Goal: Download file/media

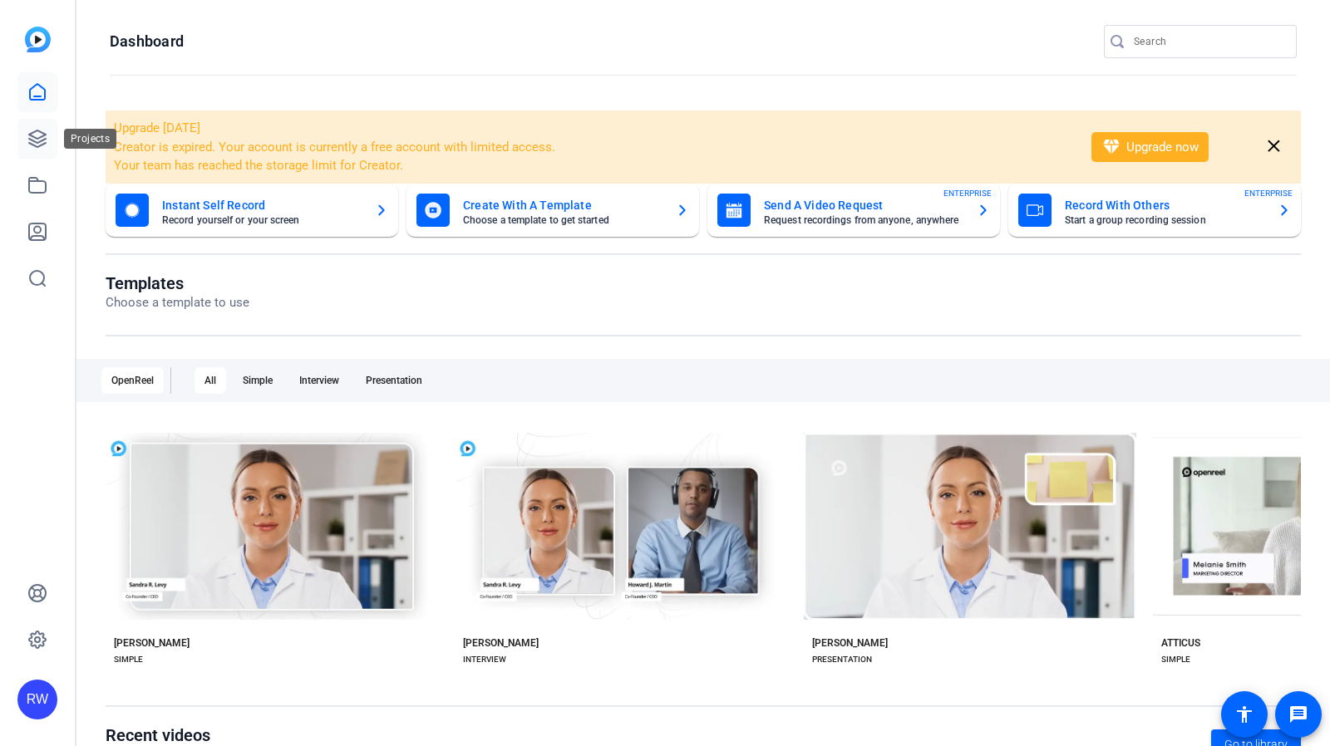
click at [37, 142] on icon at bounding box center [37, 138] width 17 height 17
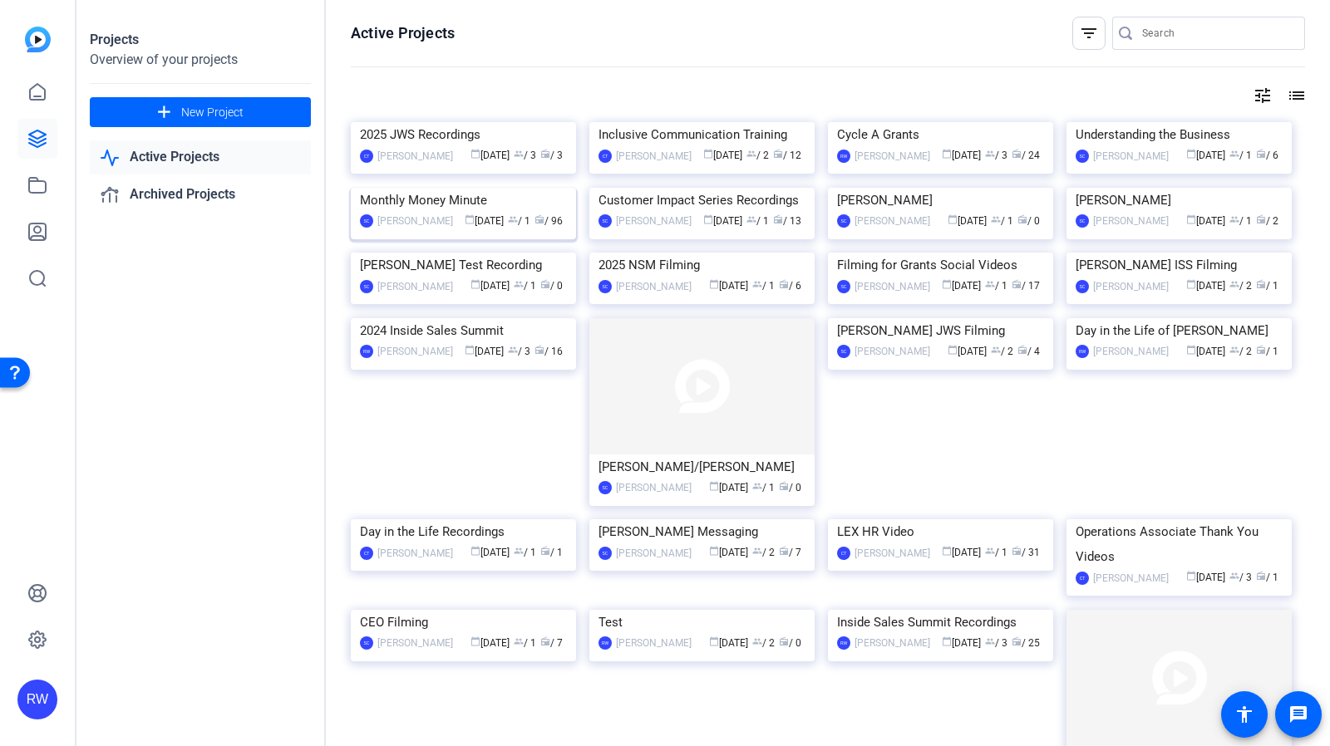
click at [440, 213] on div "Monthly Money Minute" at bounding box center [463, 200] width 207 height 25
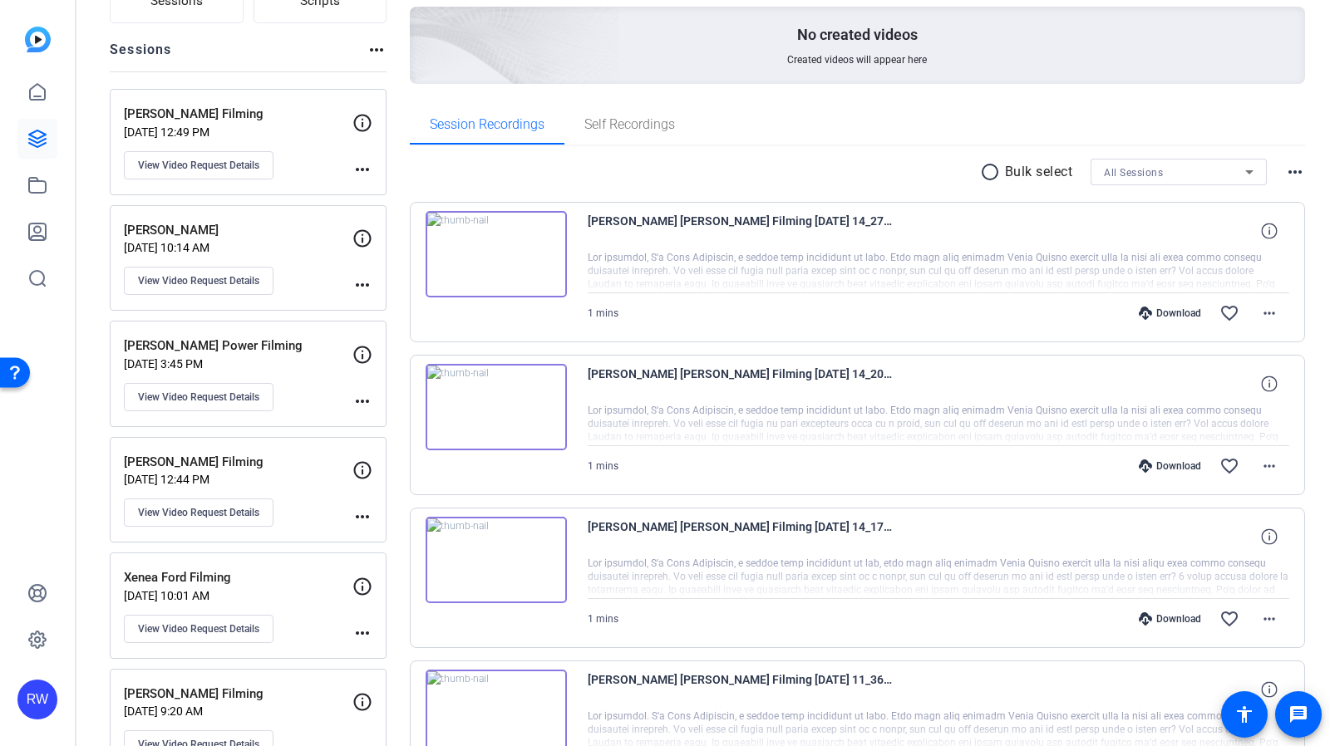
scroll to position [166, 0]
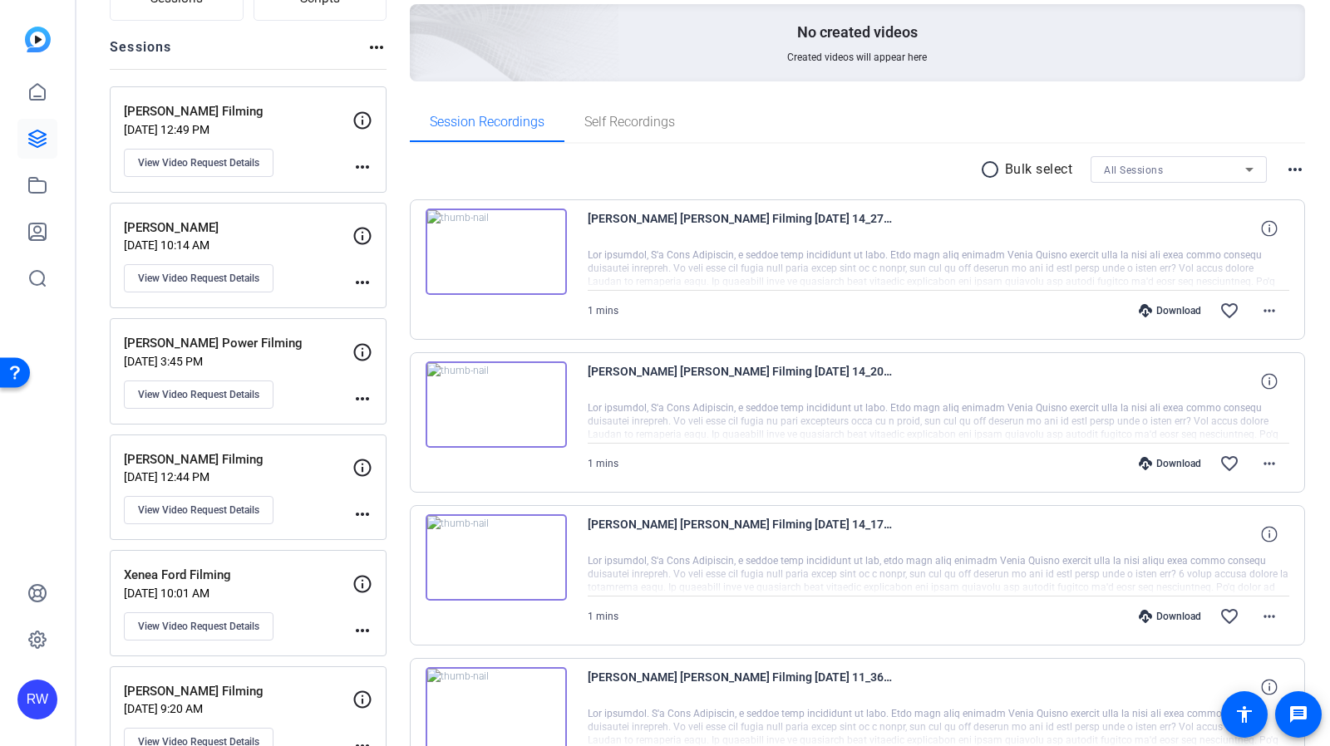
click at [283, 104] on p "[PERSON_NAME] Filming" at bounding box center [238, 111] width 229 height 19
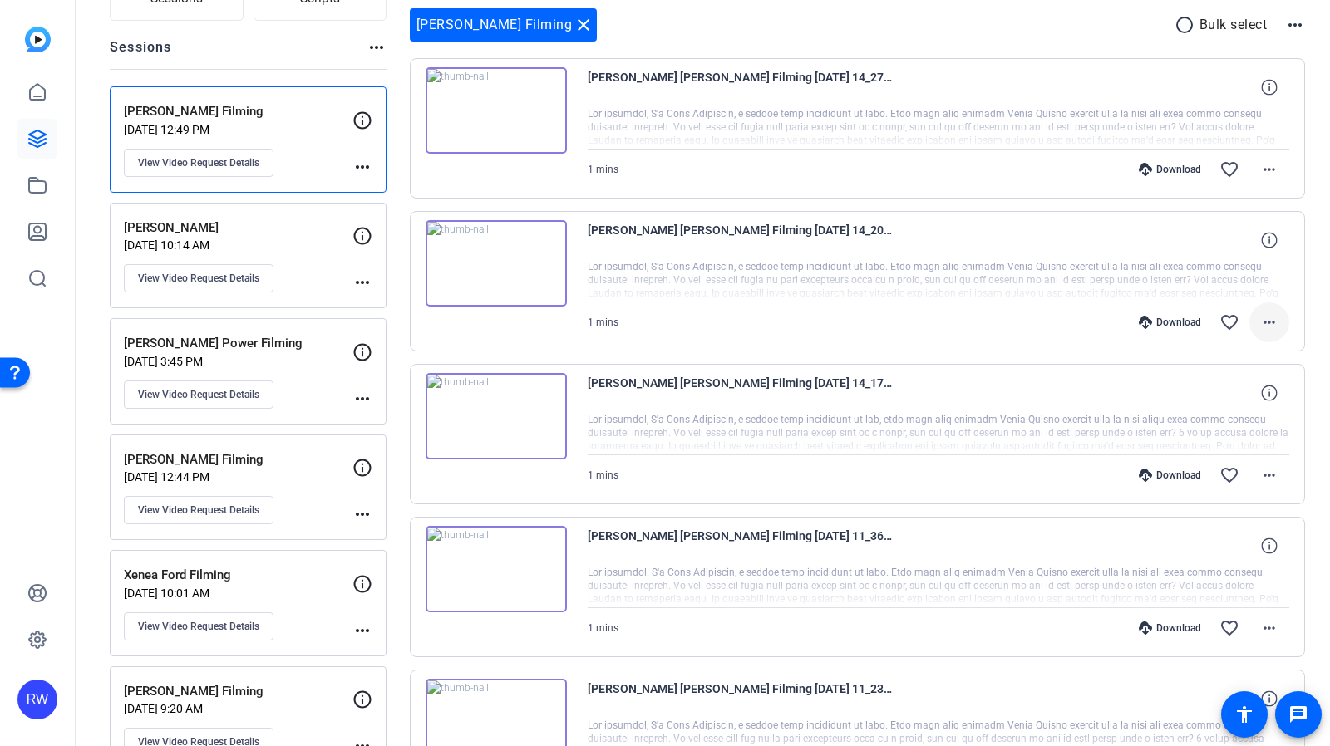
click at [1259, 327] on mat-icon "more_horiz" at bounding box center [1269, 322] width 20 height 20
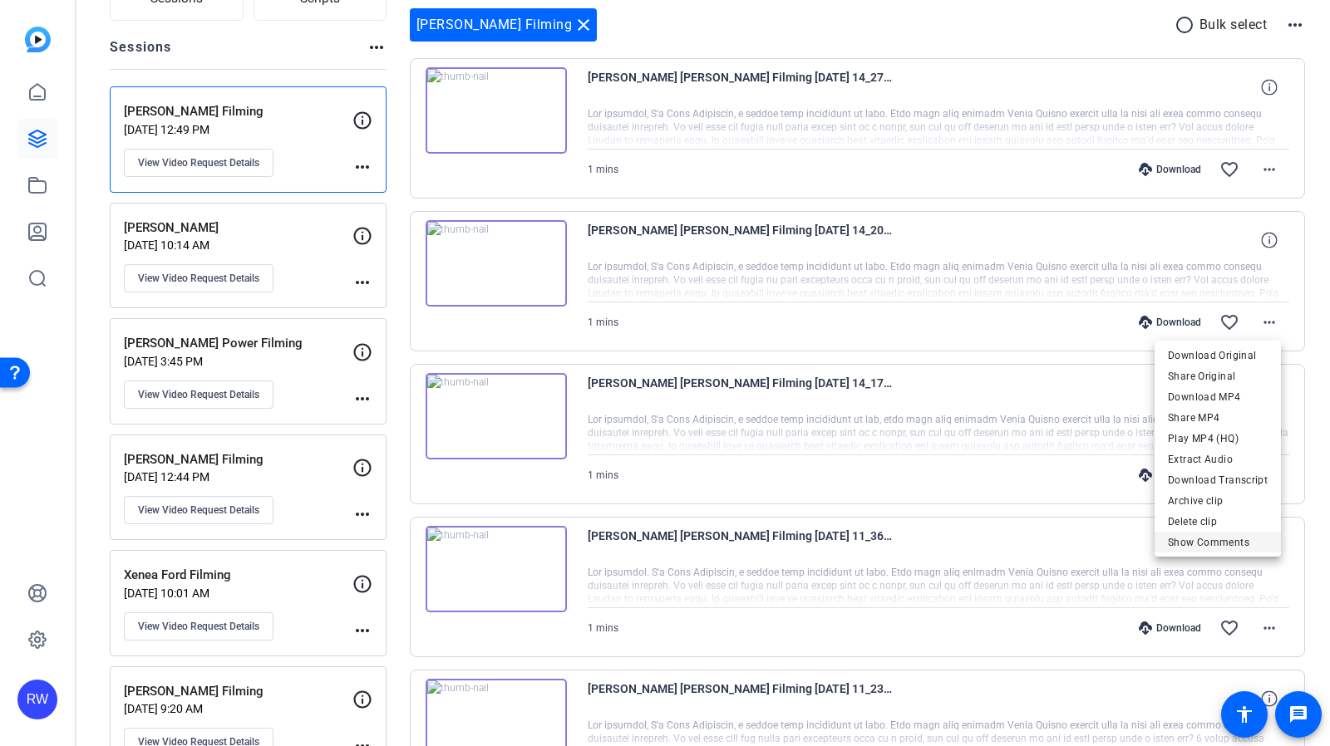
click at [1204, 536] on span "Show Comments" at bounding box center [1218, 543] width 100 height 20
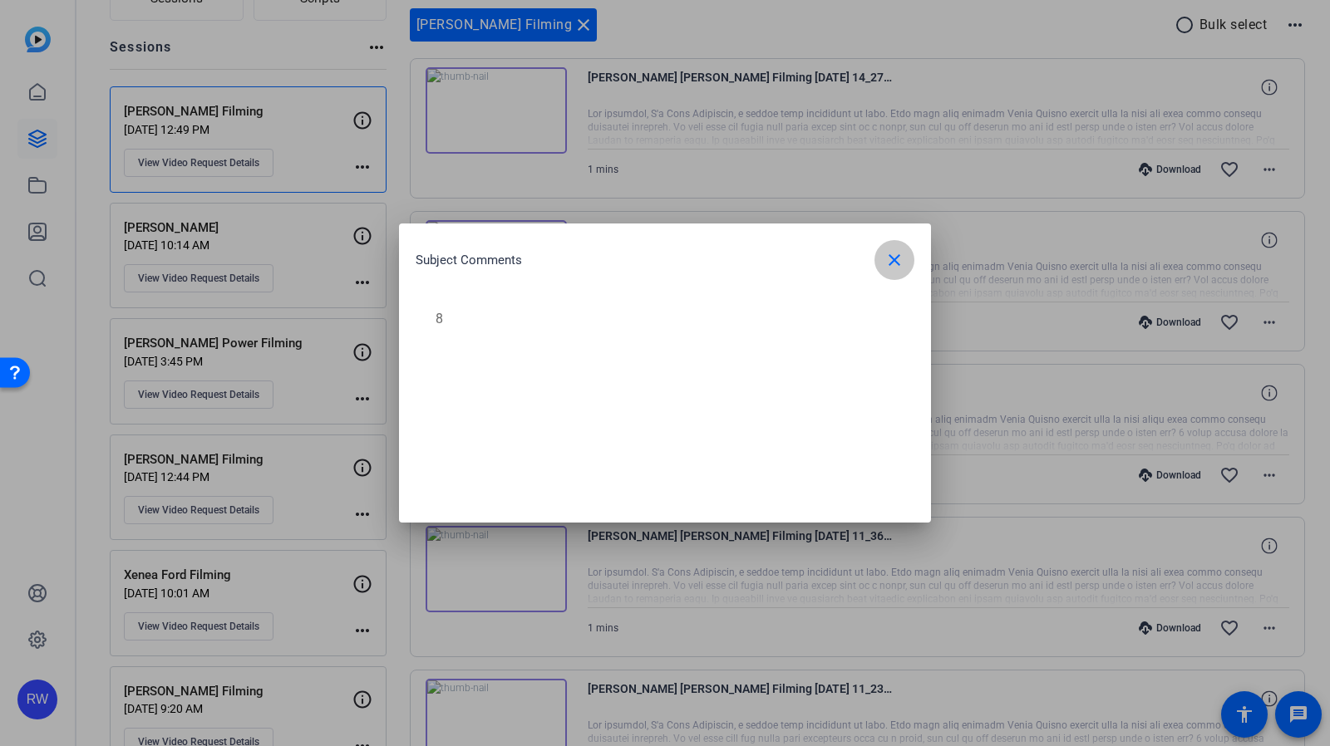
click at [900, 265] on mat-icon "close" at bounding box center [894, 260] width 20 height 20
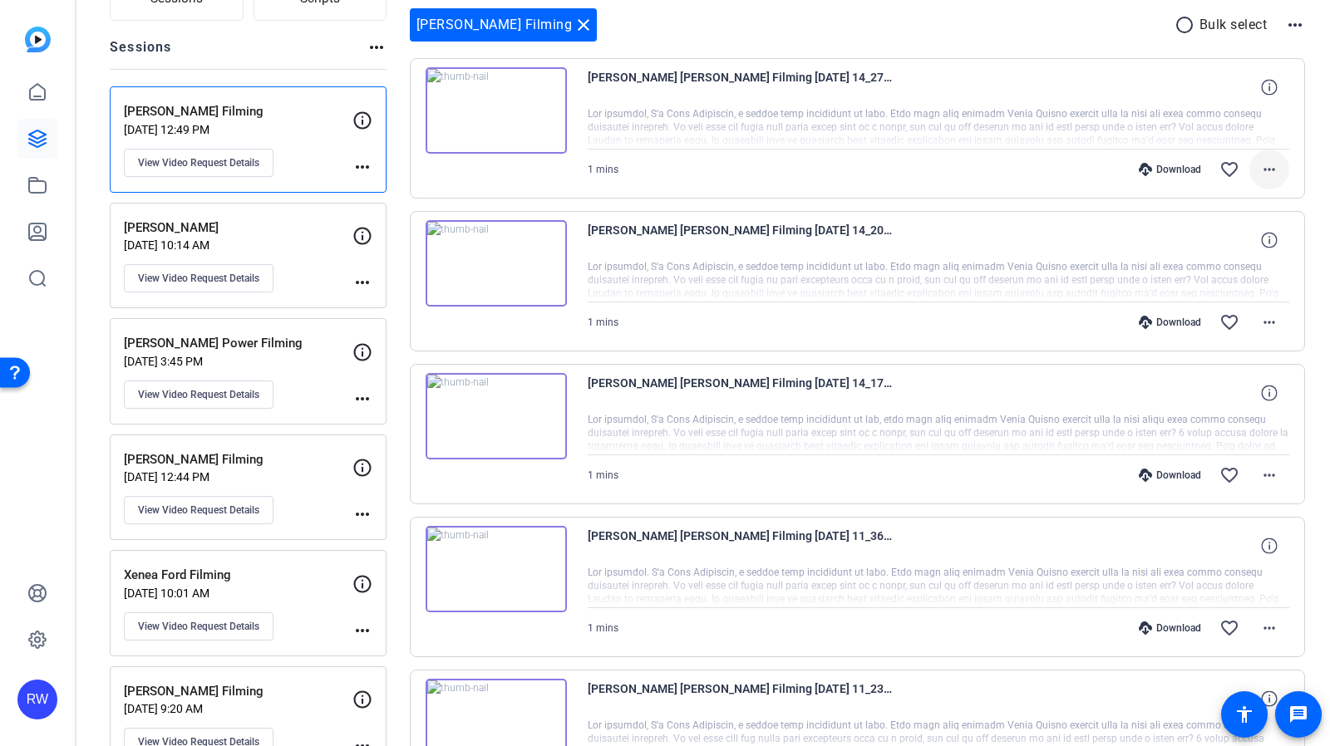
click at [1265, 168] on mat-icon "more_horiz" at bounding box center [1269, 170] width 20 height 20
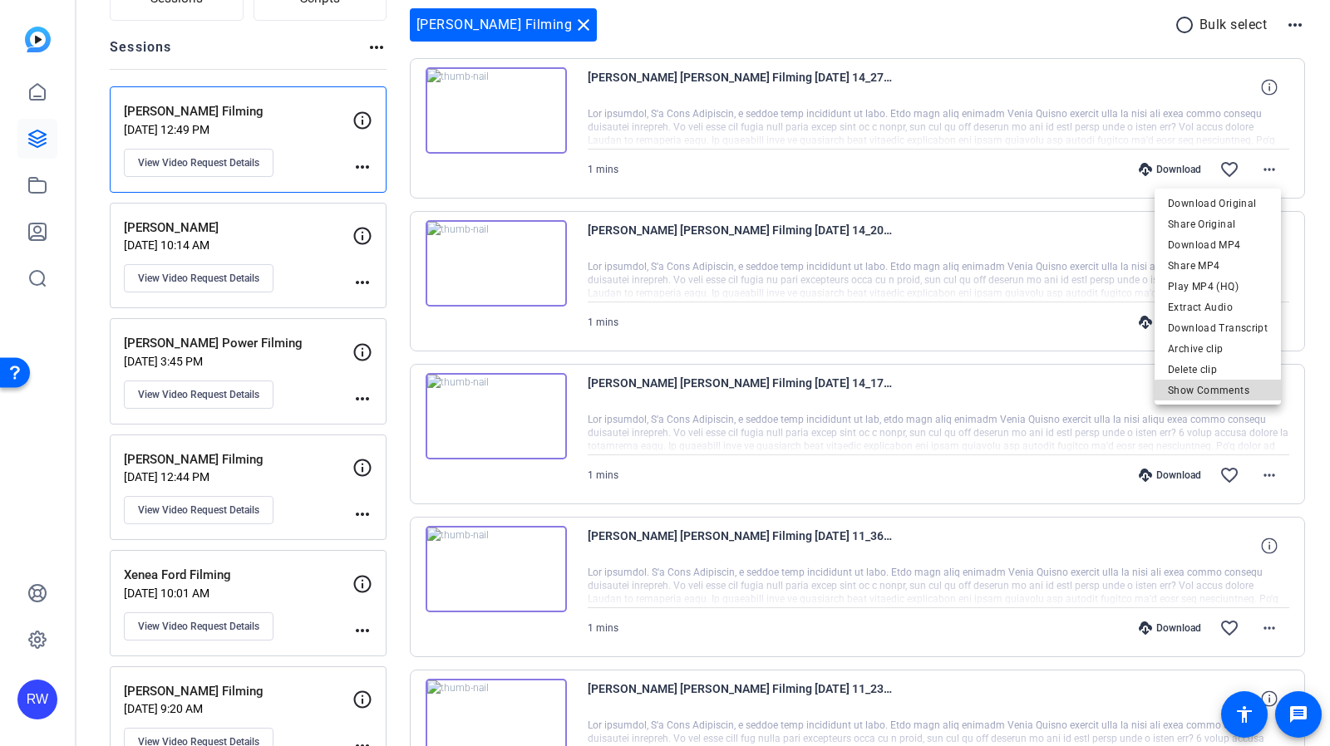
click at [1235, 394] on span "Show Comments" at bounding box center [1218, 391] width 100 height 20
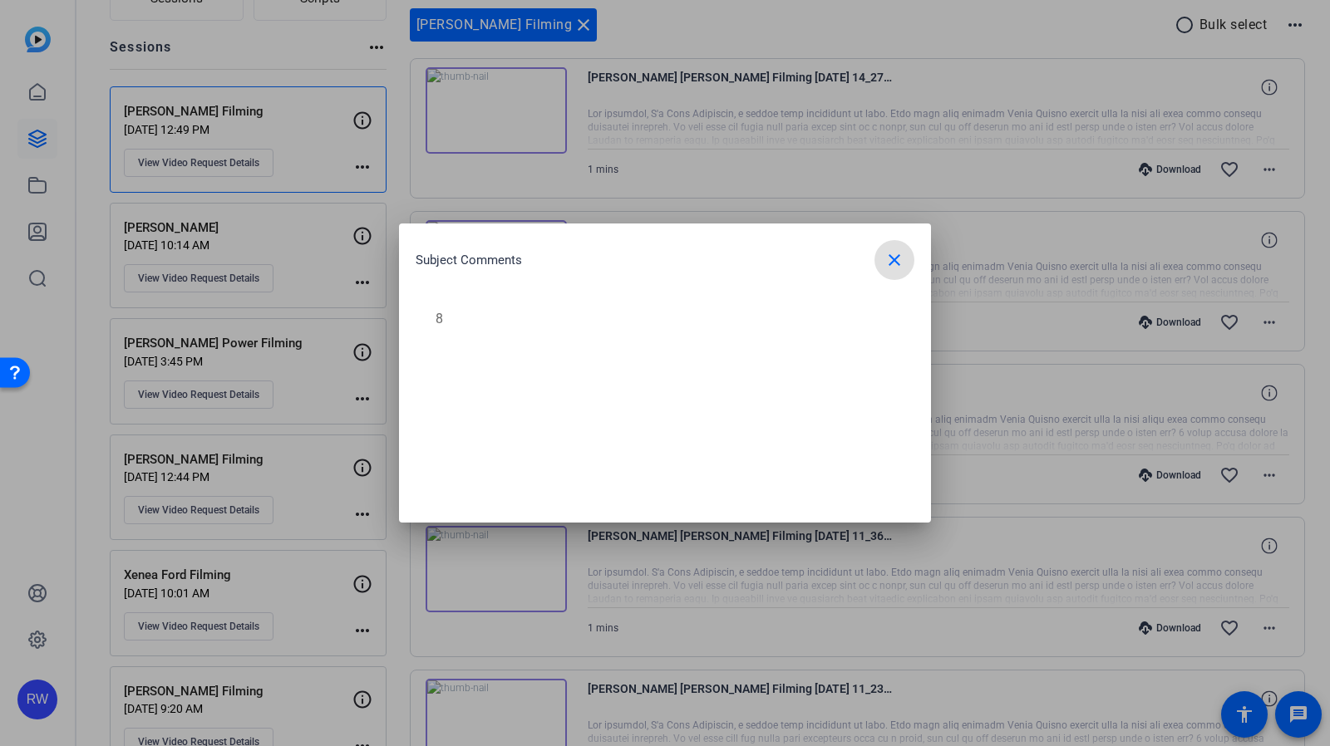
click at [898, 258] on mat-icon "close" at bounding box center [894, 260] width 20 height 20
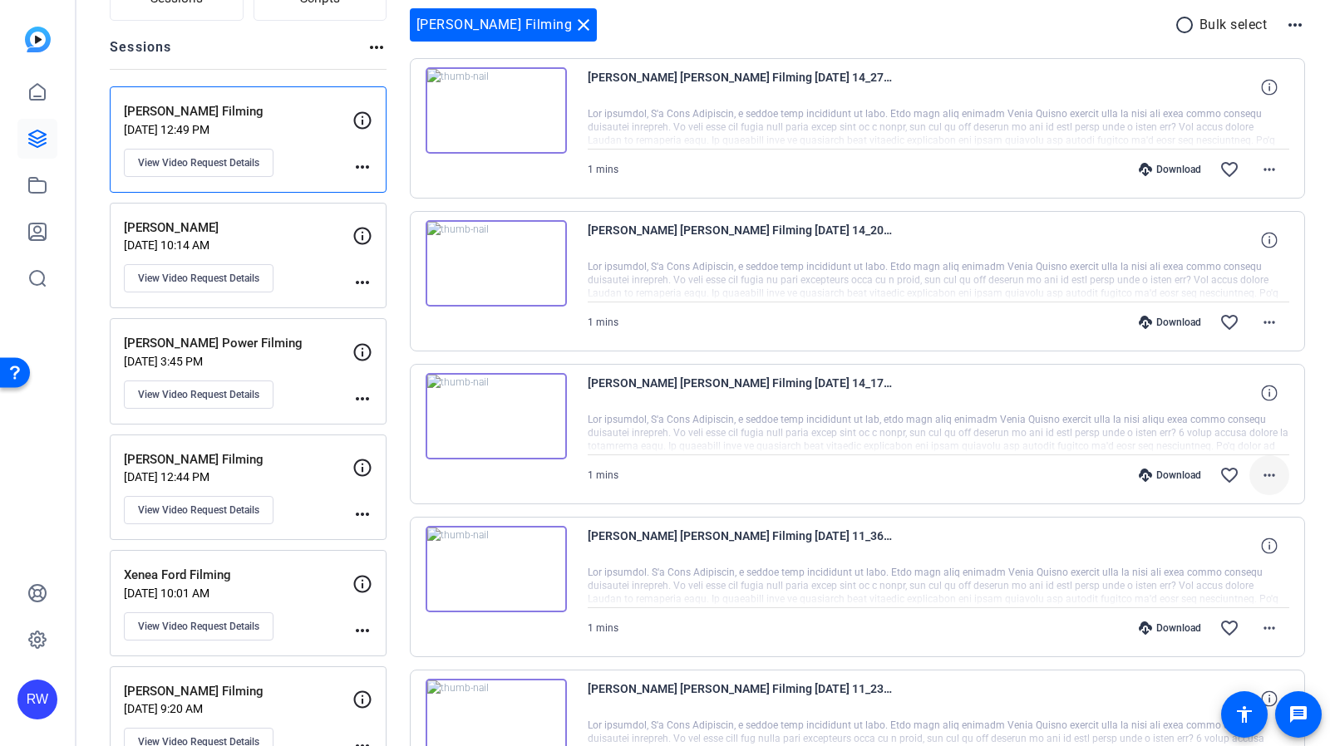
click at [1259, 467] on mat-icon "more_horiz" at bounding box center [1269, 475] width 20 height 20
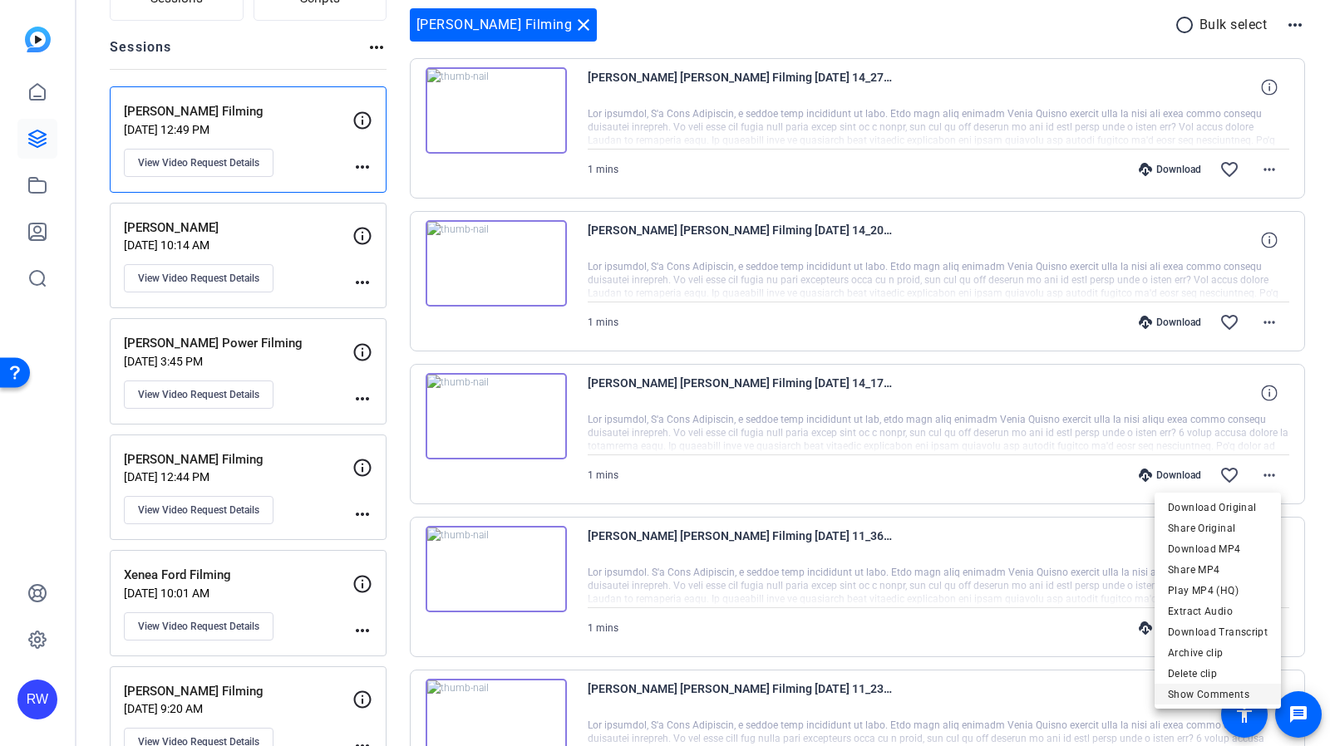
click at [1200, 691] on span "Show Comments" at bounding box center [1218, 695] width 100 height 20
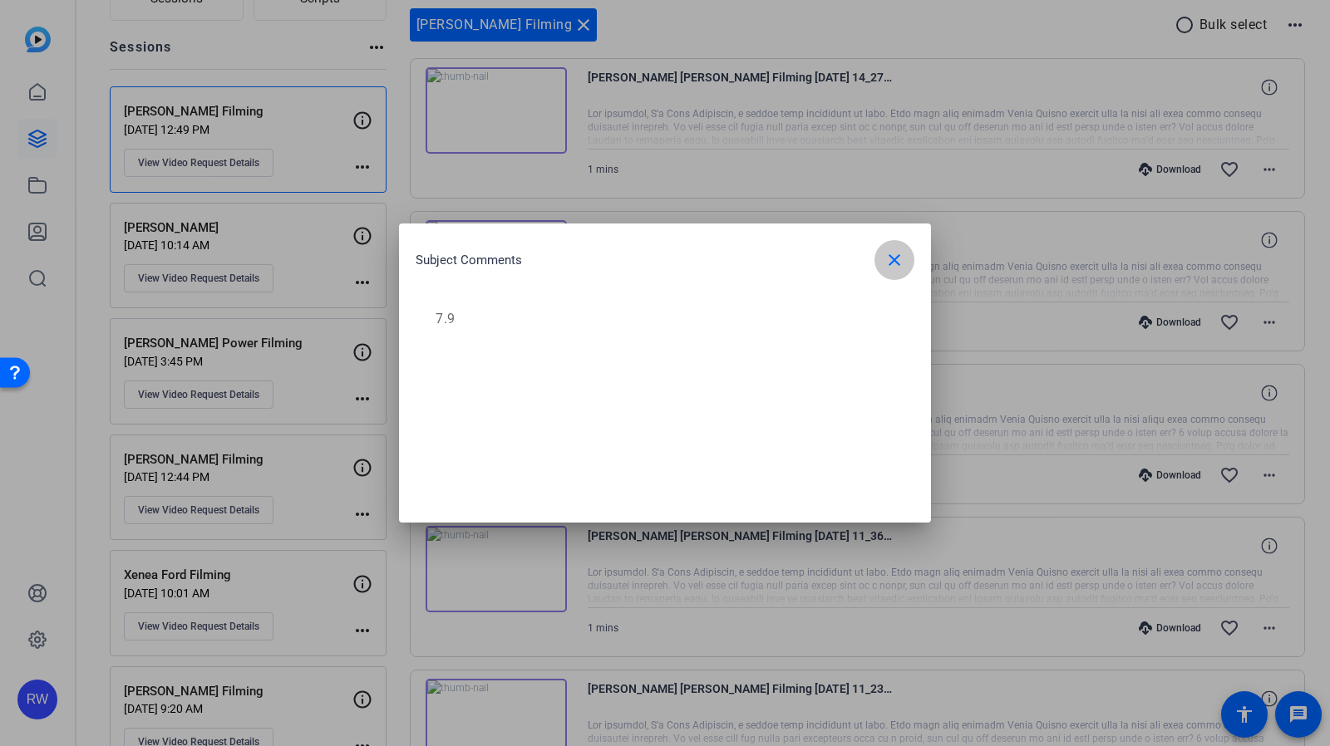
click at [891, 260] on mat-icon "close" at bounding box center [894, 260] width 20 height 20
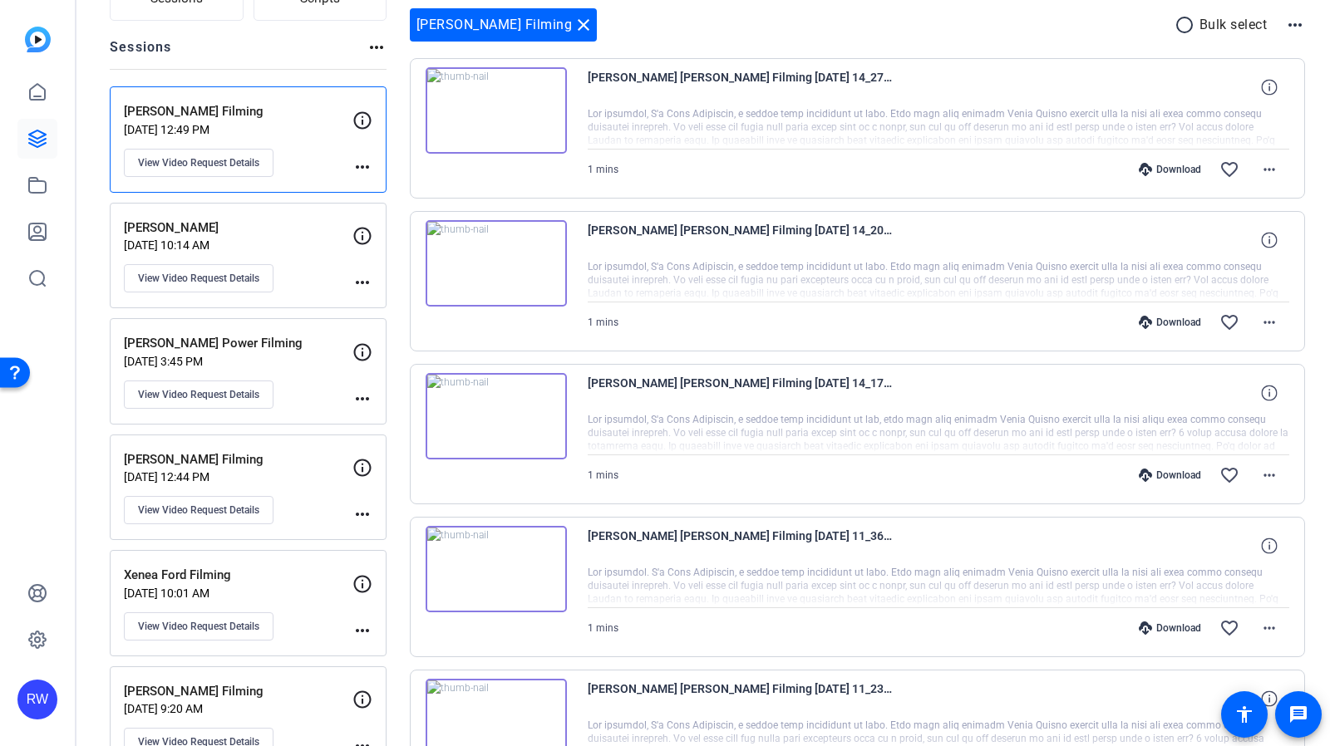
click at [1183, 164] on div "Download" at bounding box center [1169, 169] width 79 height 13
click at [1259, 169] on mat-icon "more_horiz" at bounding box center [1269, 170] width 20 height 20
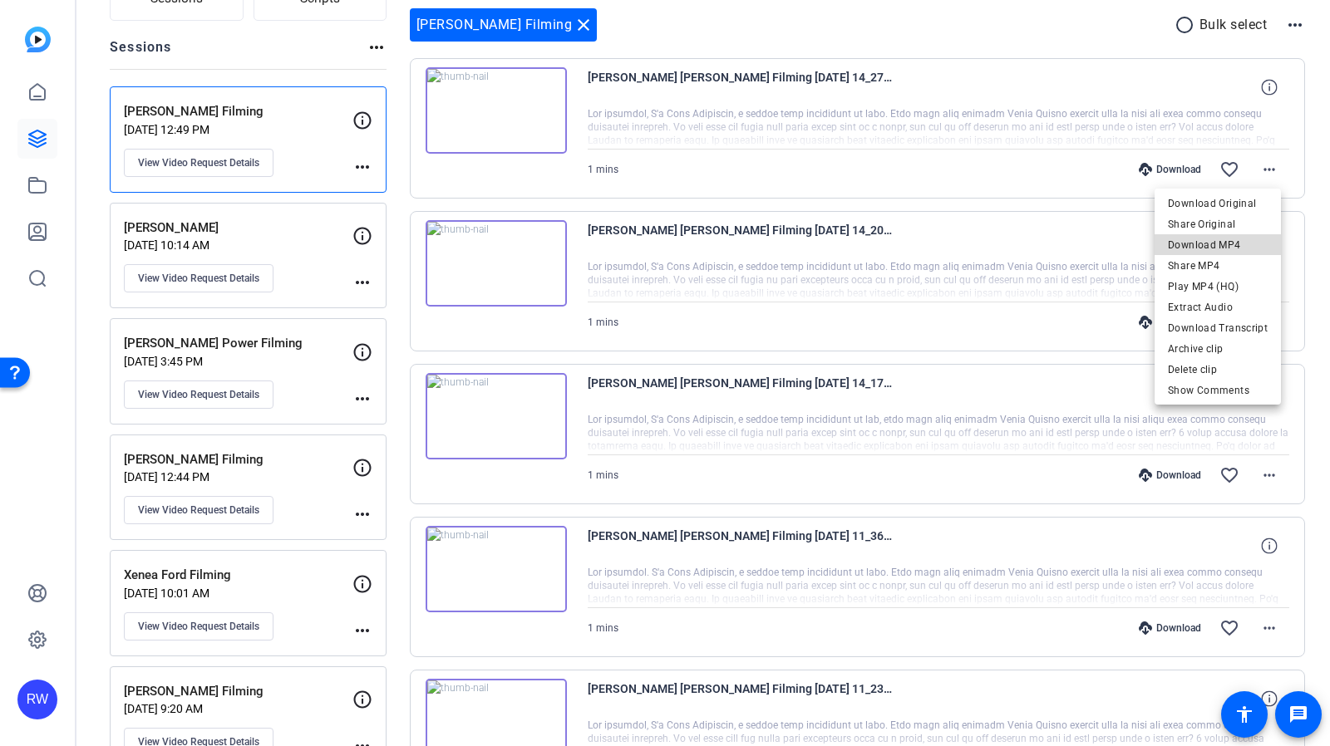
click at [1223, 240] on span "Download MP4" at bounding box center [1218, 245] width 100 height 20
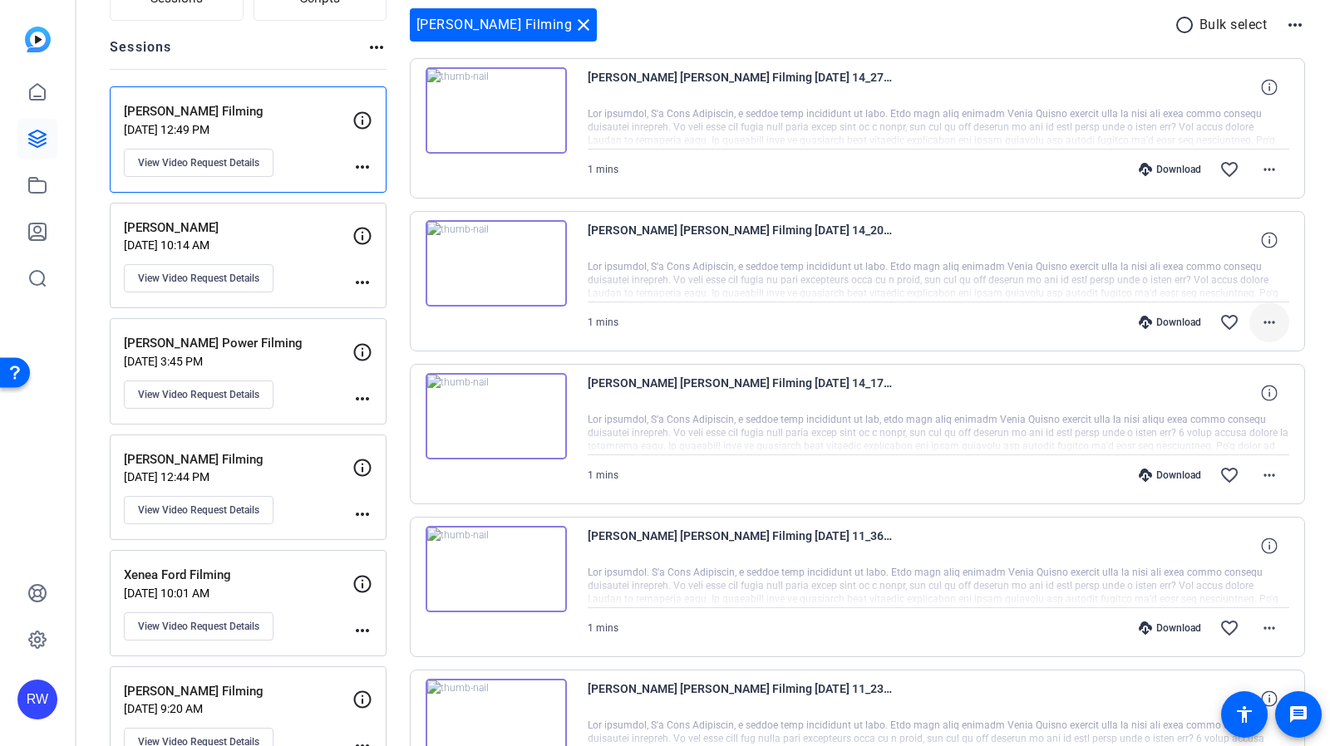
click at [1259, 327] on mat-icon "more_horiz" at bounding box center [1269, 322] width 20 height 20
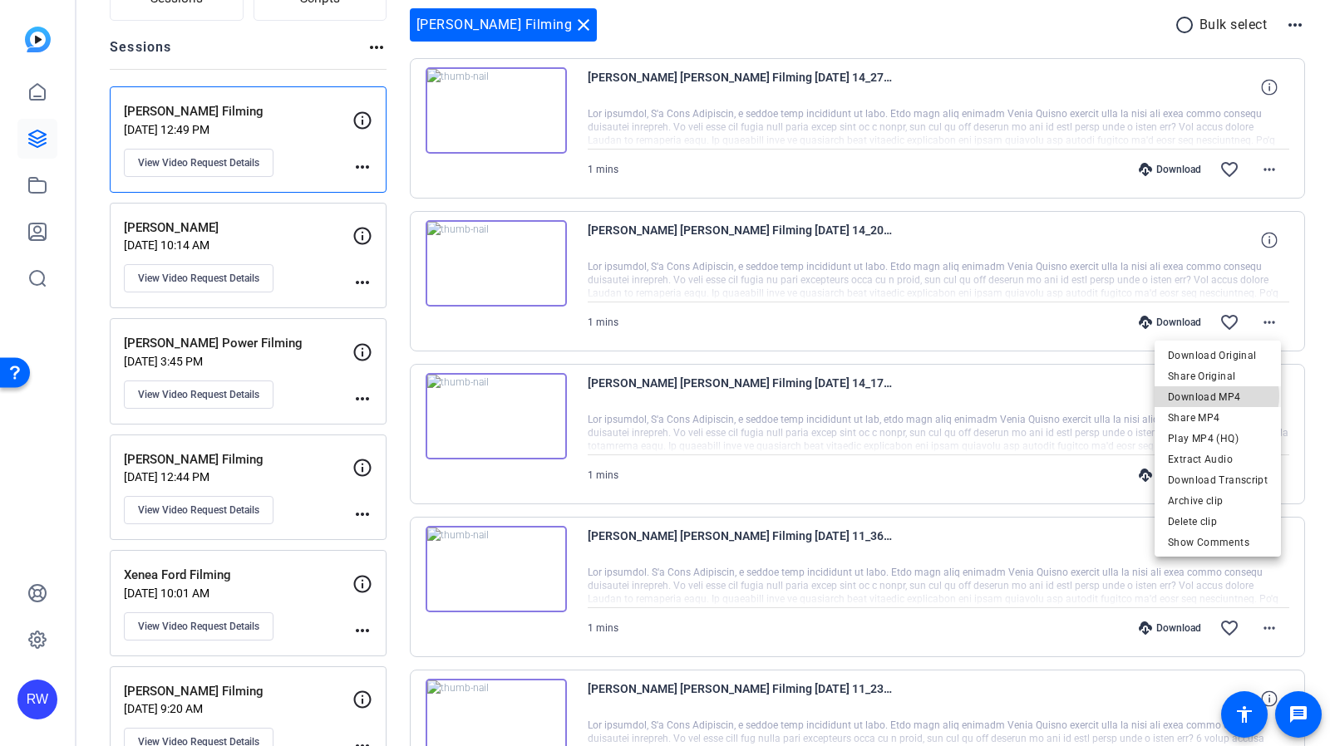
click at [1217, 396] on span "Download MP4" at bounding box center [1218, 397] width 100 height 20
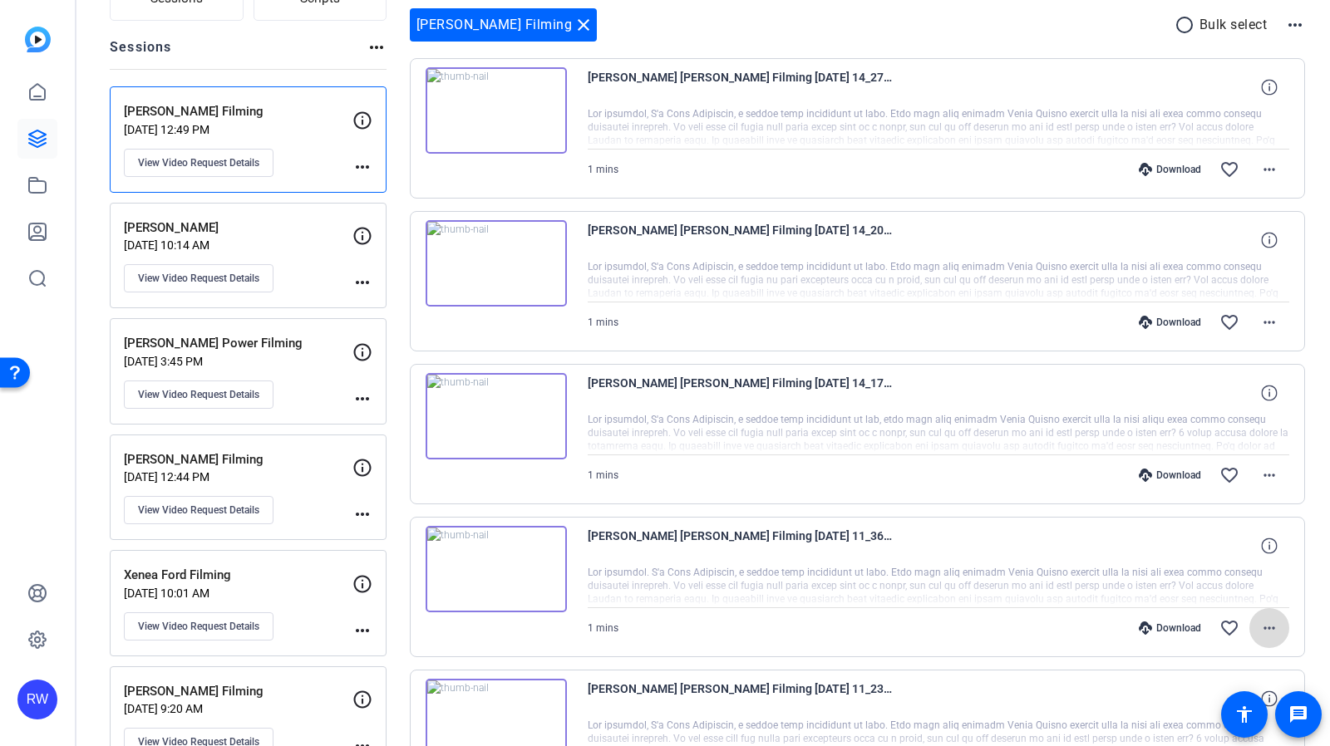
click at [1271, 628] on span at bounding box center [1269, 628] width 40 height 40
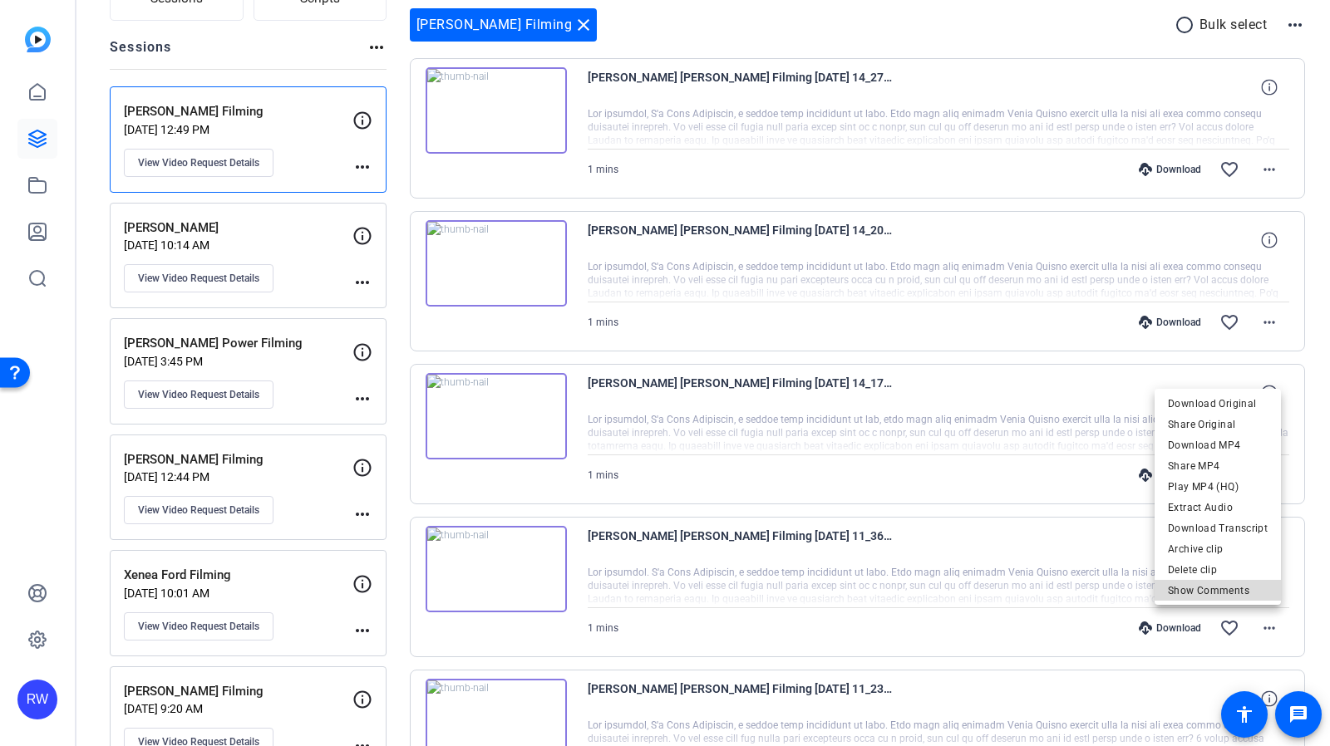
click at [1237, 590] on span "Show Comments" at bounding box center [1218, 591] width 100 height 20
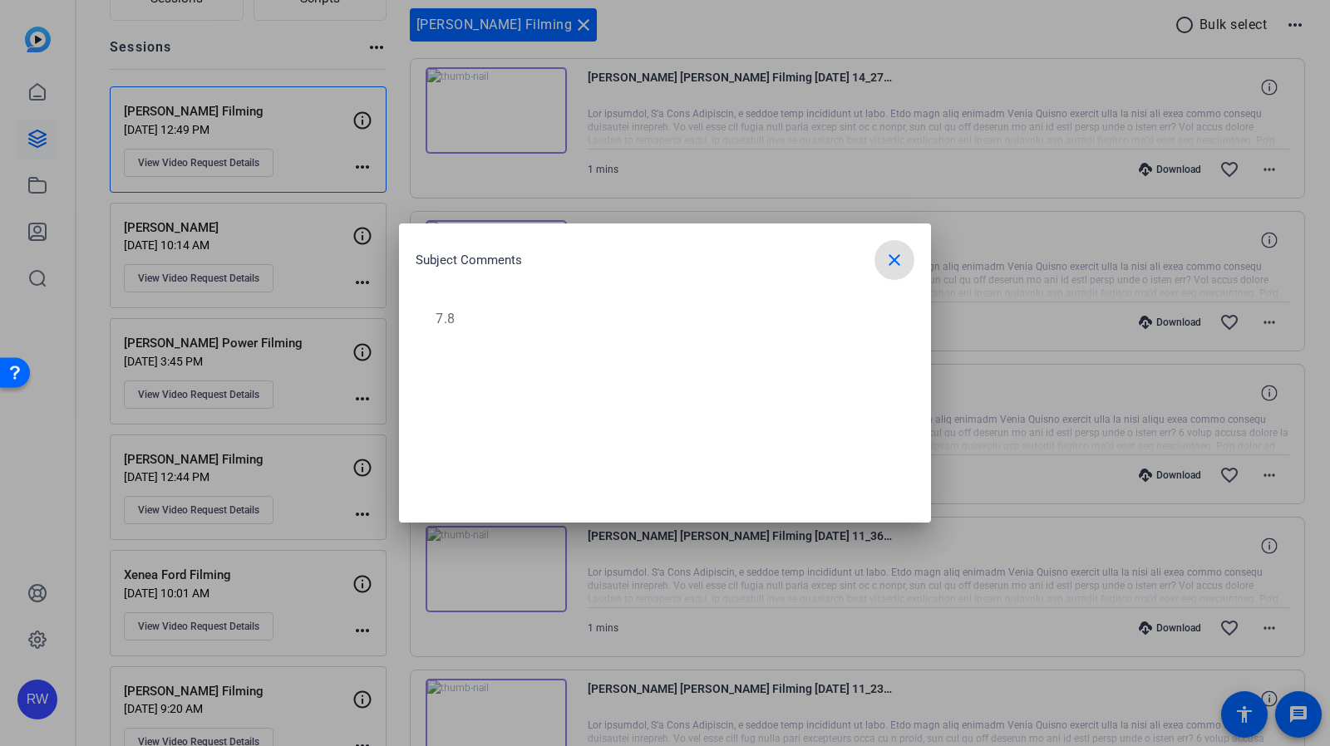
click at [903, 263] on mat-icon "close" at bounding box center [894, 260] width 20 height 20
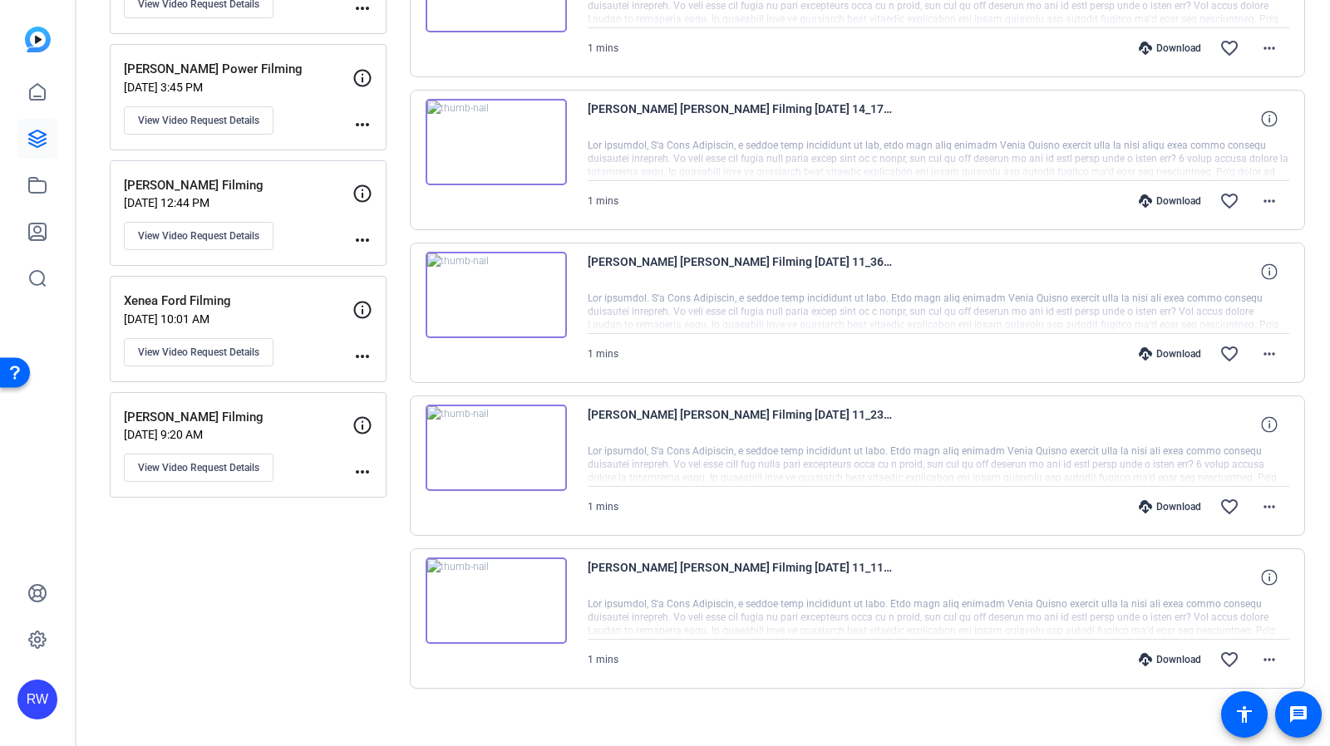
scroll to position [452, 0]
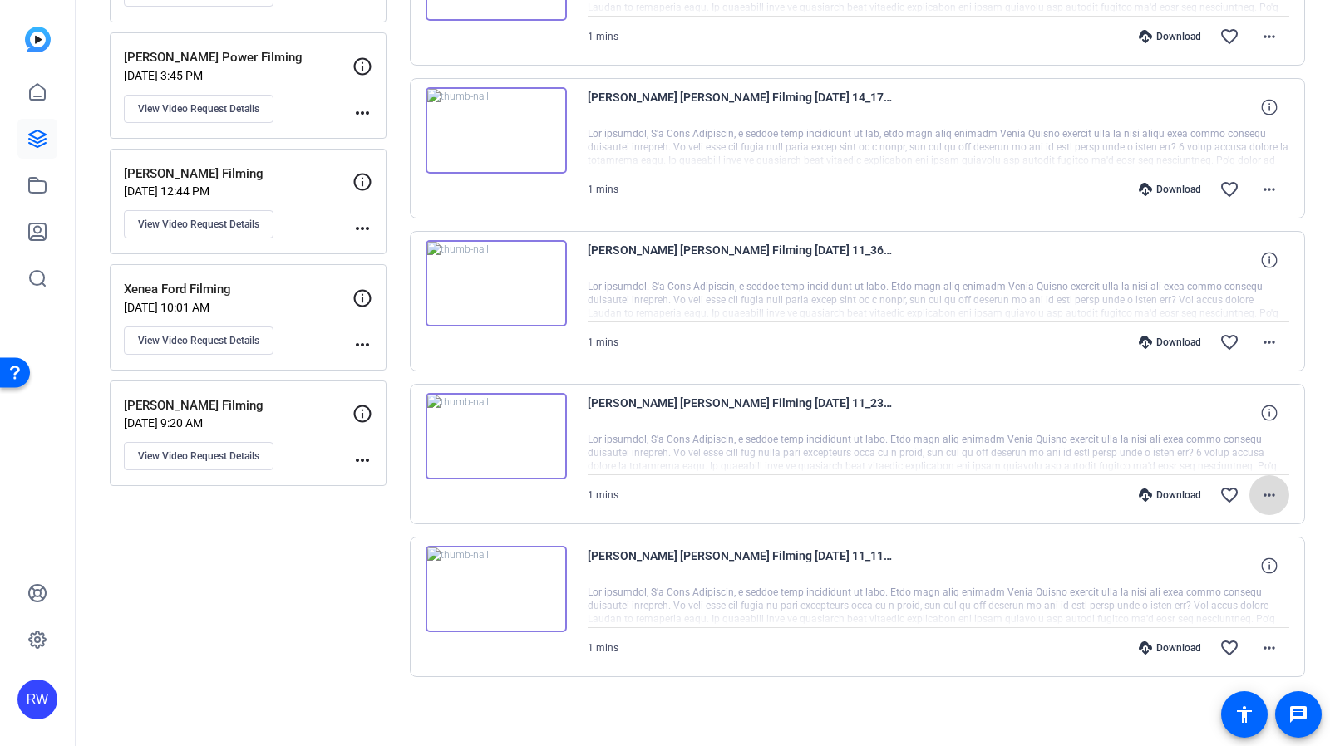
click at [1270, 503] on span at bounding box center [1269, 495] width 40 height 40
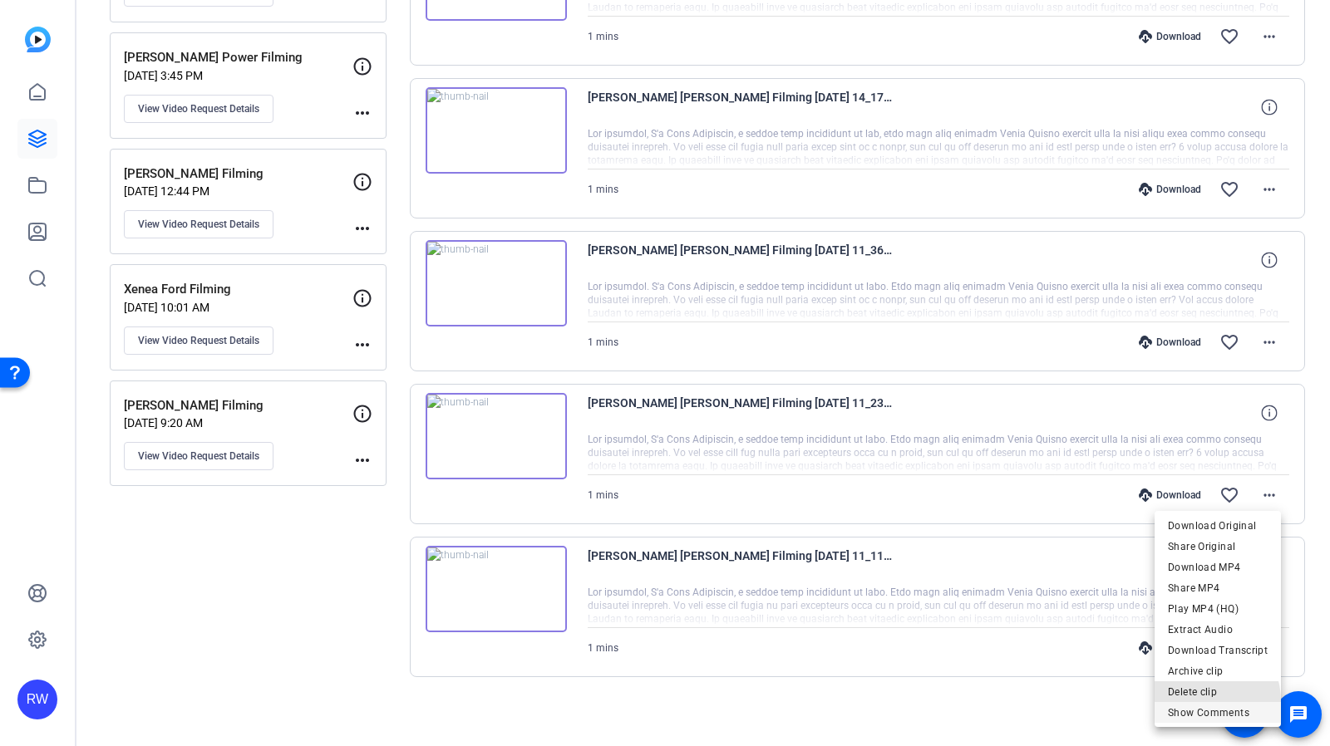
click at [1203, 702] on div "Download Original Share Original Download MP4 Share MP4 Play MP4 (HQ) Extract A…" at bounding box center [1217, 619] width 126 height 208
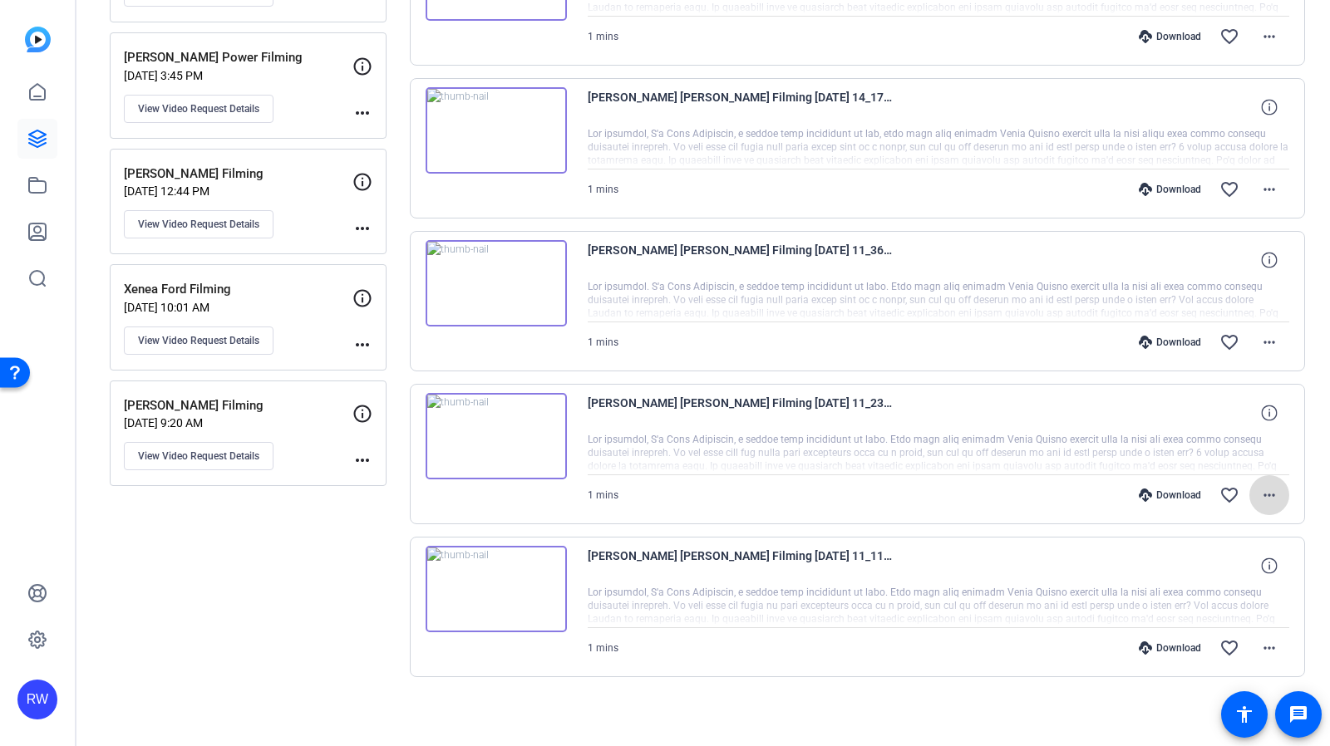
click at [1259, 499] on mat-icon "more_horiz" at bounding box center [1269, 495] width 20 height 20
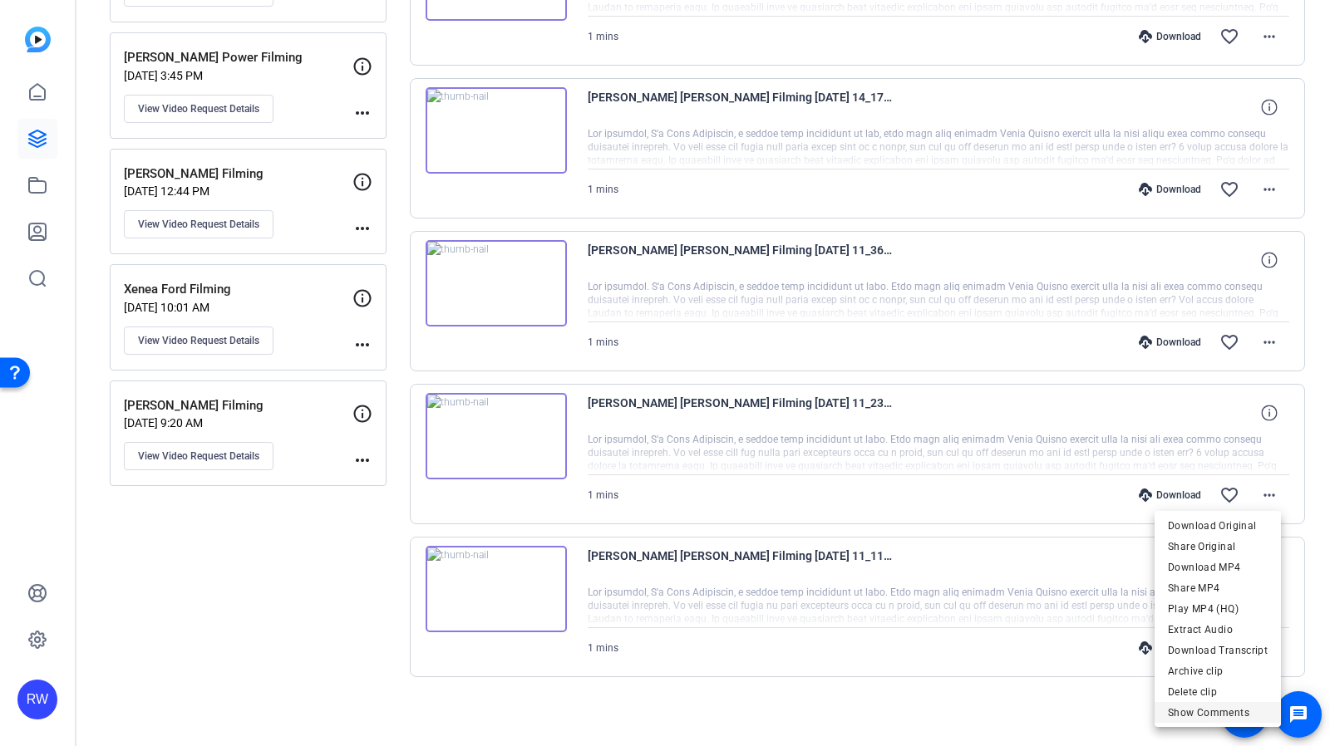
click at [1232, 714] on span "Show Comments" at bounding box center [1218, 713] width 100 height 20
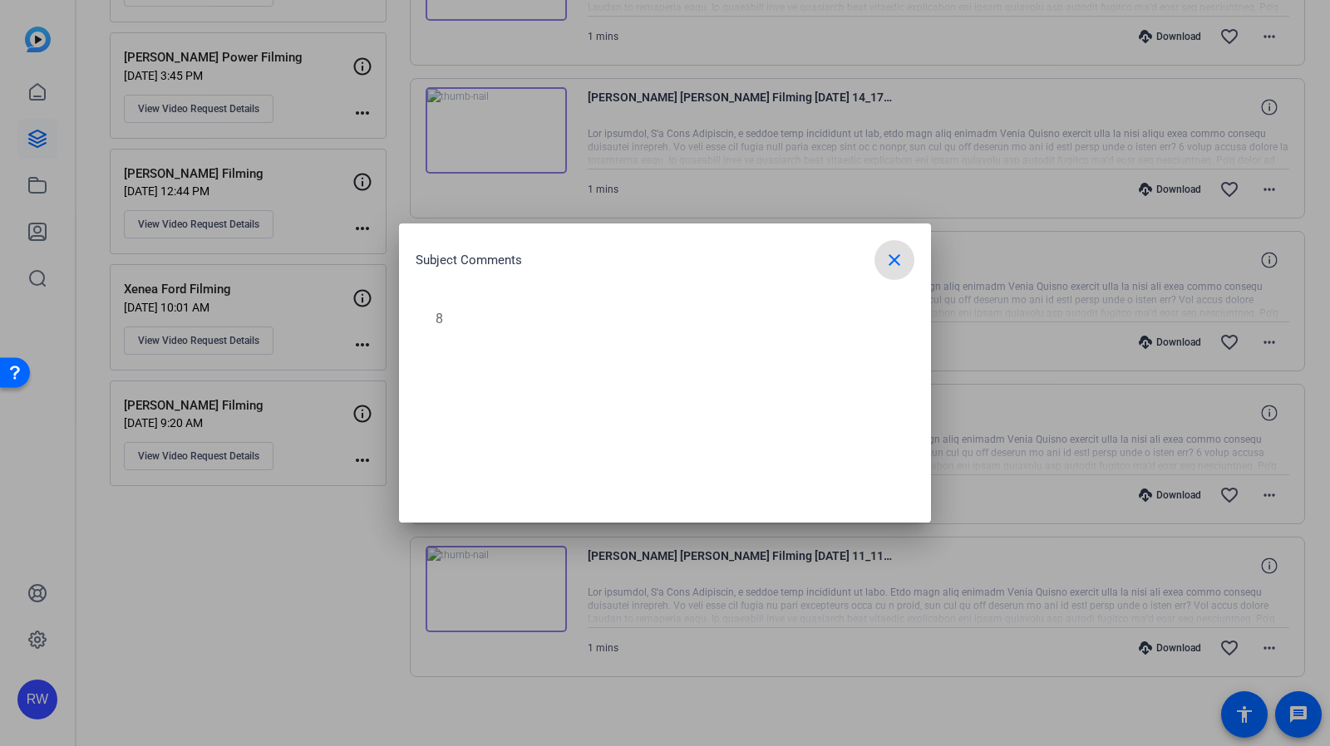
click at [904, 268] on span "button" at bounding box center [894, 260] width 40 height 40
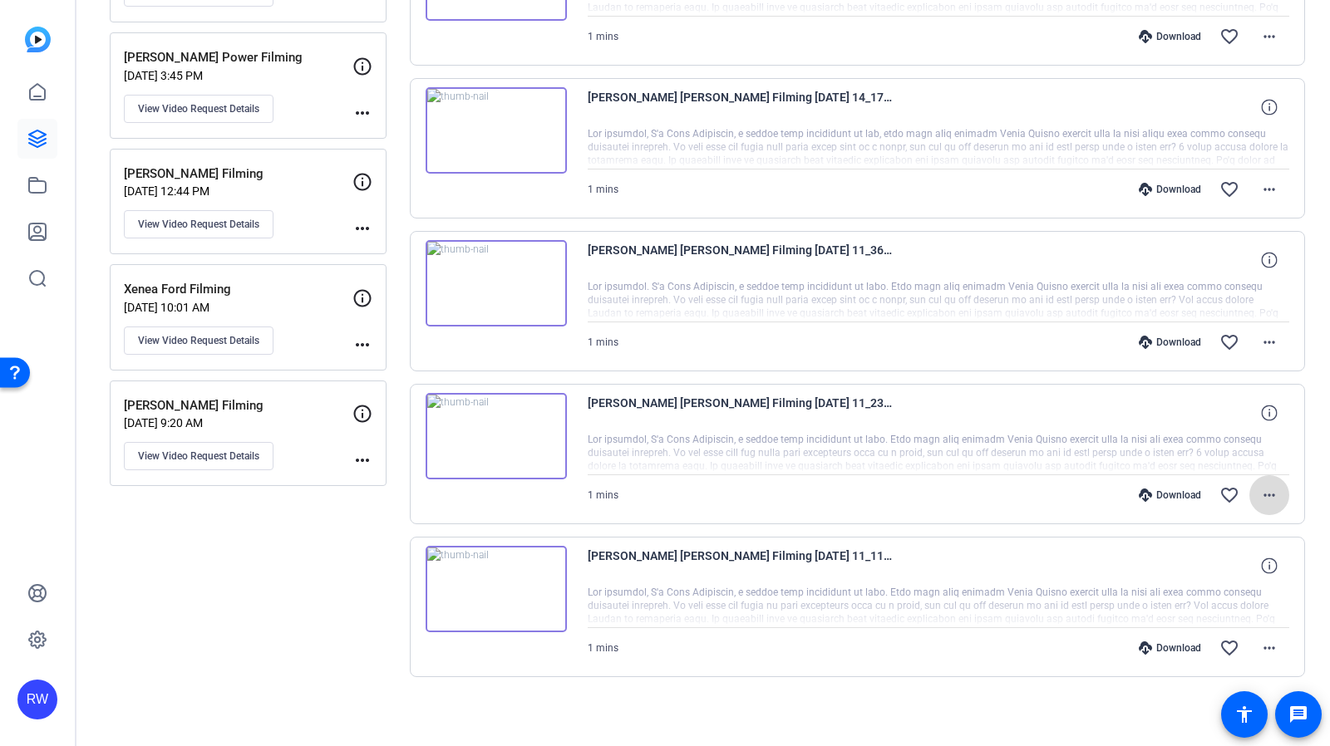
click at [1259, 495] on mat-icon "more_horiz" at bounding box center [1269, 495] width 20 height 20
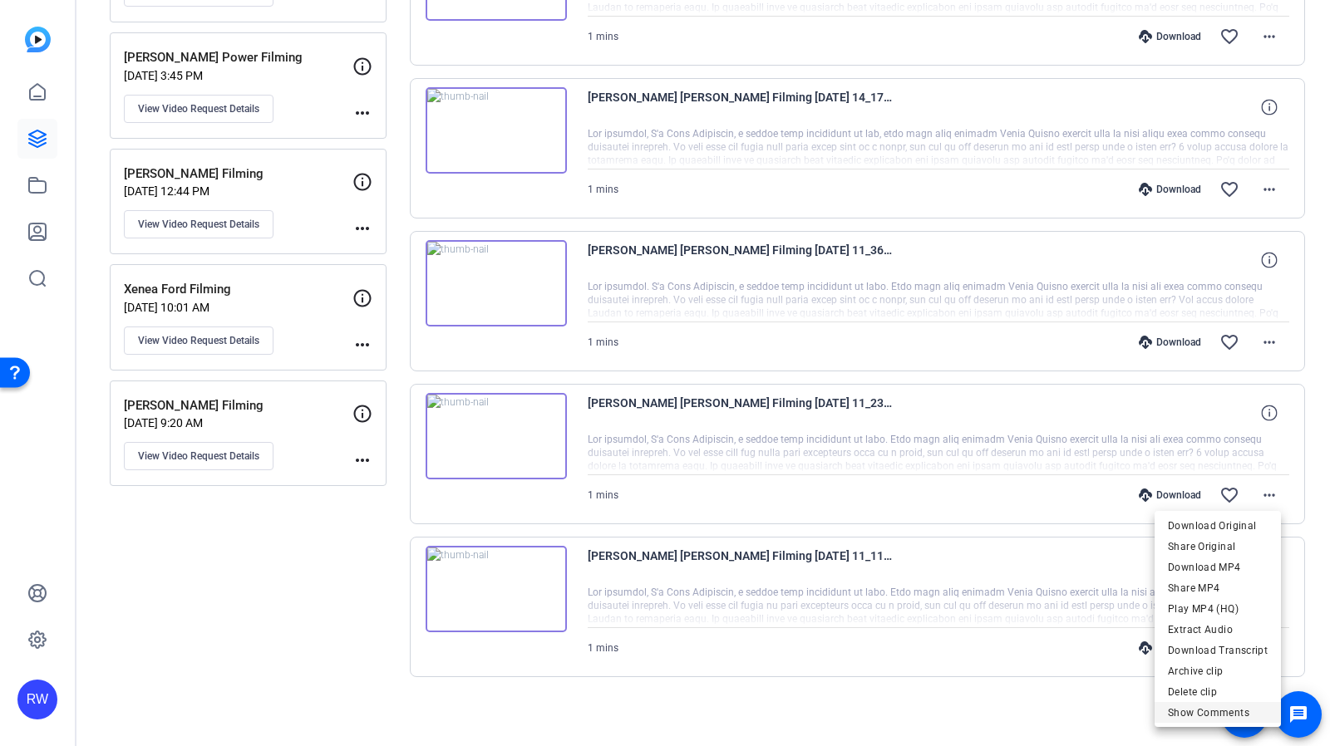
click at [1222, 721] on span "Show Comments" at bounding box center [1218, 713] width 100 height 20
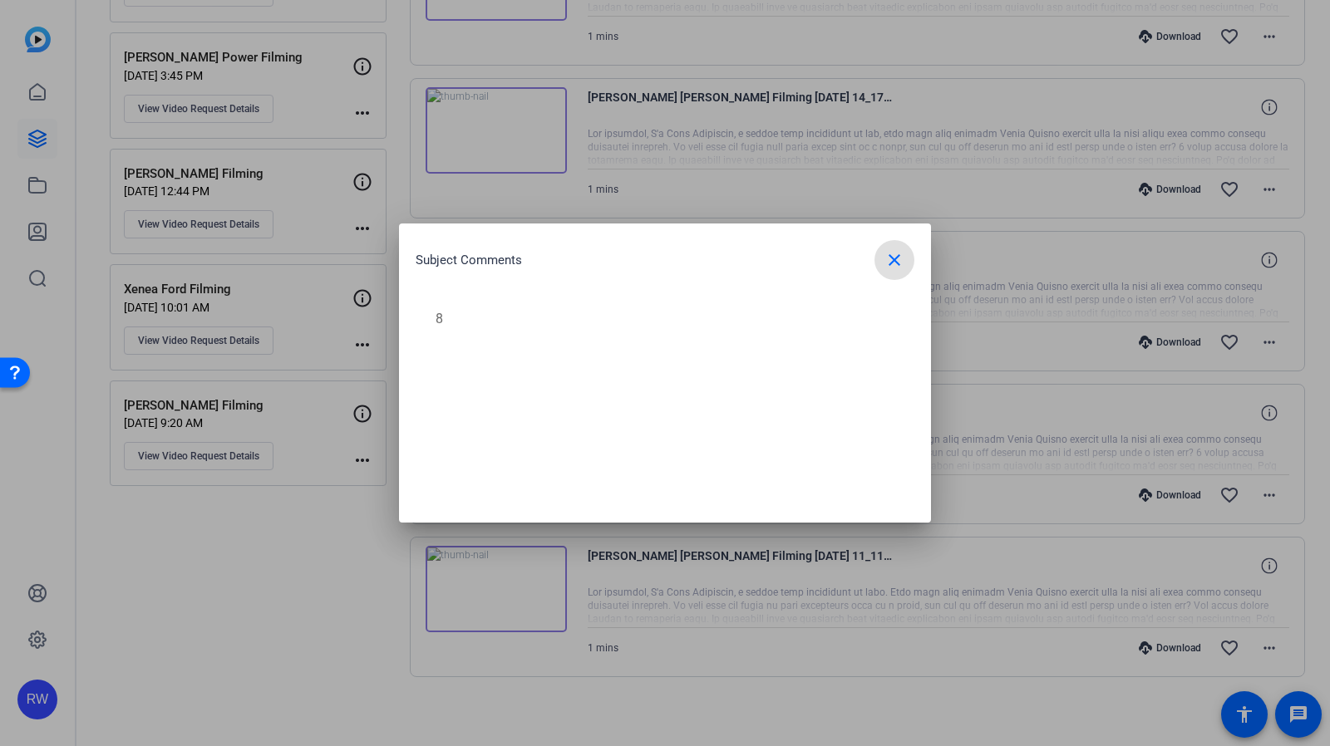
click at [892, 265] on mat-icon "close" at bounding box center [894, 260] width 20 height 20
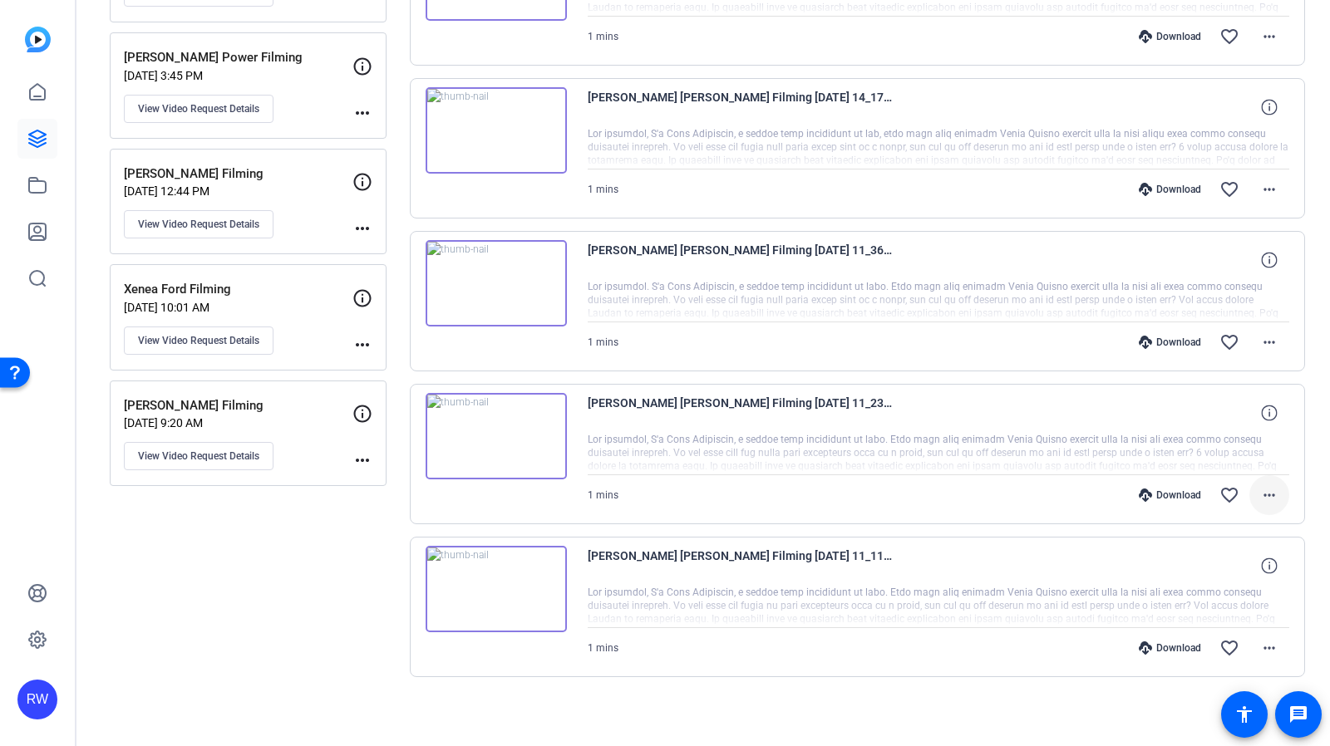
click at [1259, 496] on mat-icon "more_horiz" at bounding box center [1269, 495] width 20 height 20
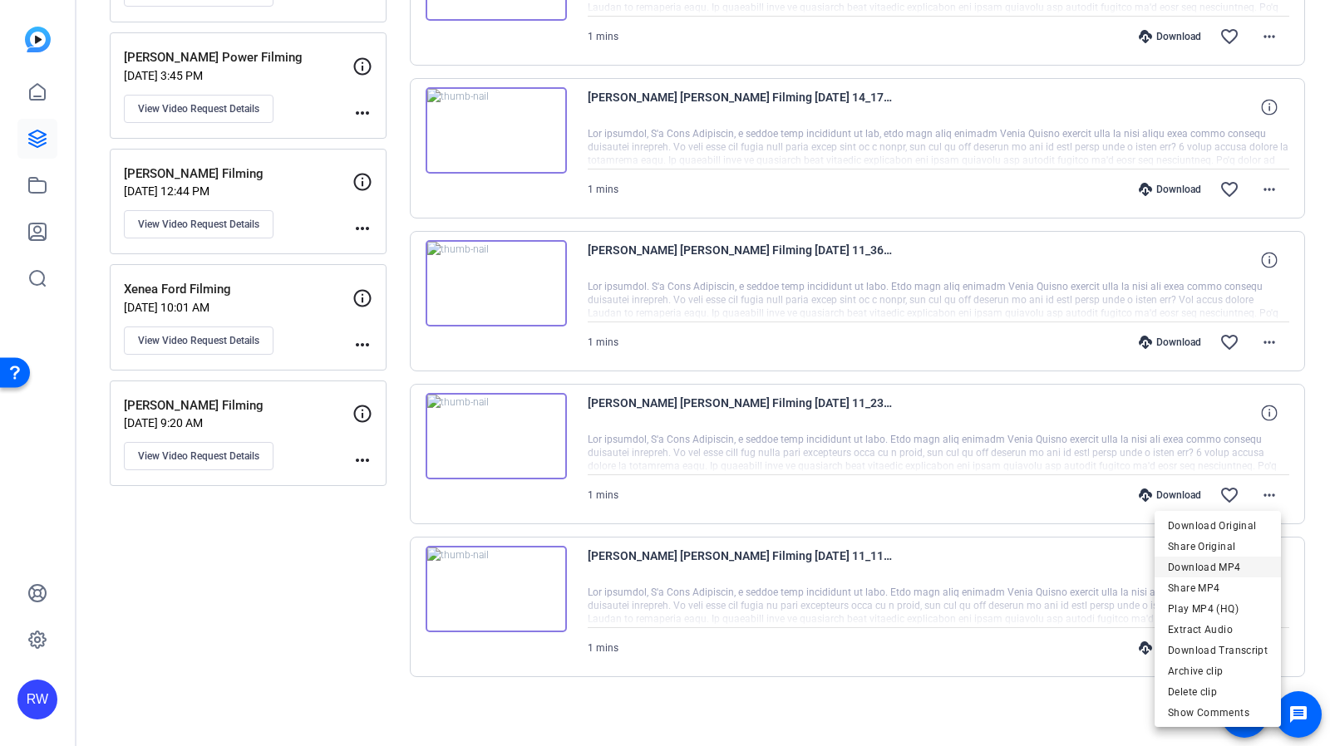
click at [1232, 559] on span "Download MP4" at bounding box center [1218, 568] width 100 height 20
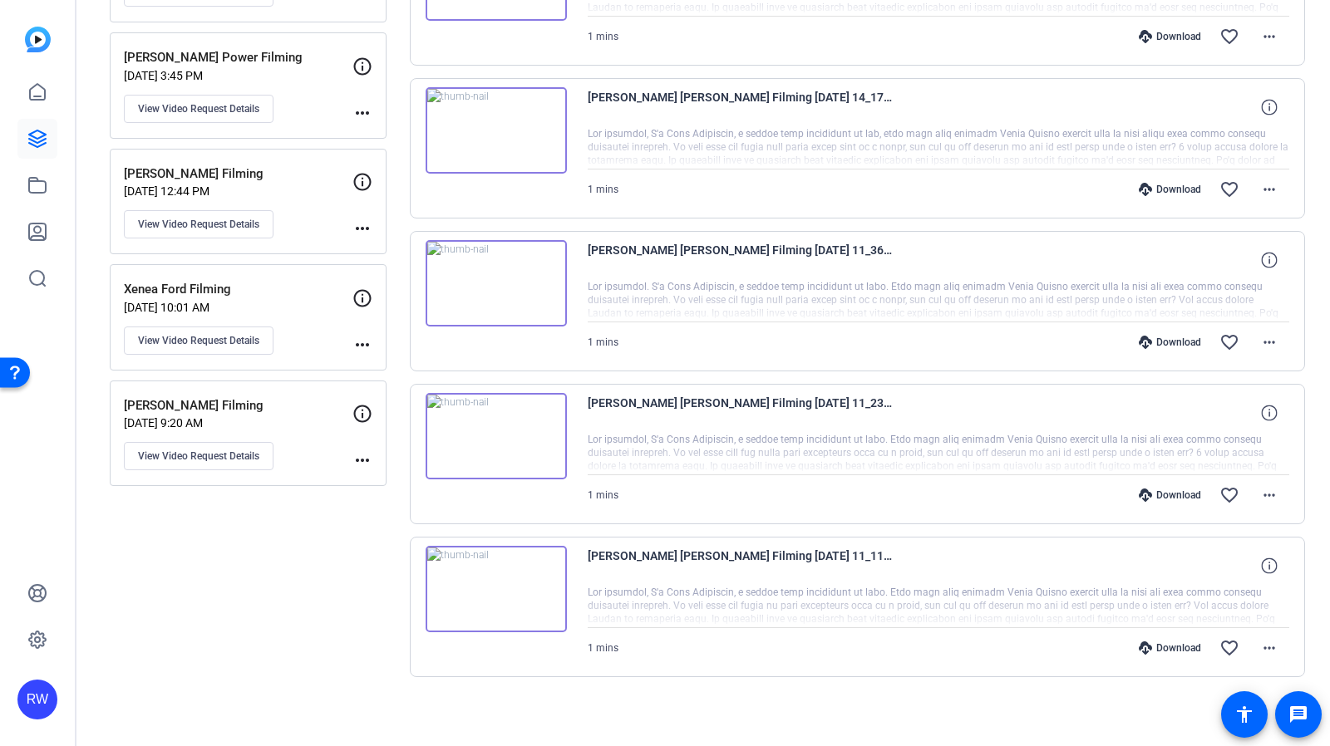
click at [1307, 388] on div "Sessions Scripts Sessions more_horiz [PERSON_NAME] Filming [DATE] 12:49 PM View…" at bounding box center [702, 200] width 1253 height 1104
